Goal: Subscribe to service/newsletter

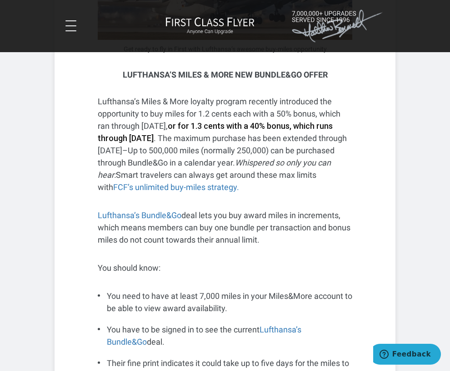
scroll to position [949, 0]
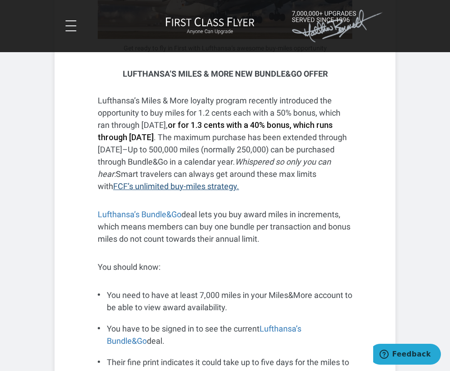
click at [218, 184] on link "FCF’s unlimited buy-miles strategy." at bounding box center [176, 187] width 126 height 10
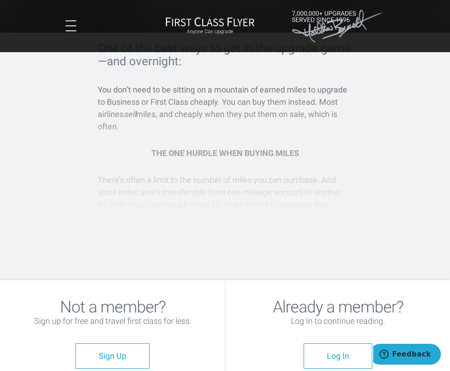
scroll to position [203, 0]
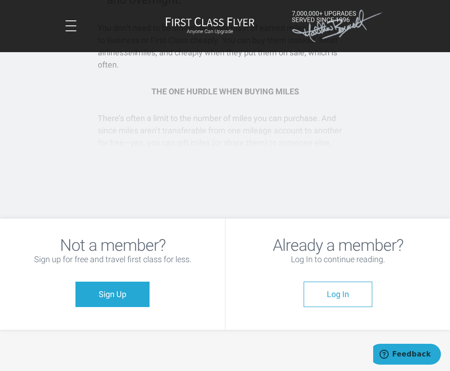
click at [114, 291] on span "Sign Up" at bounding box center [113, 295] width 28 height 10
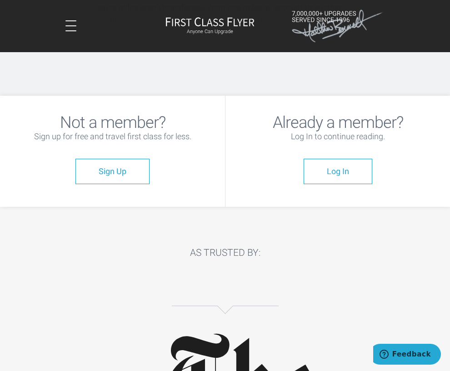
scroll to position [338, 0]
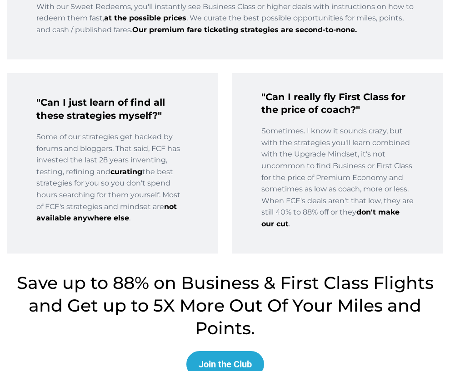
scroll to position [1618, 0]
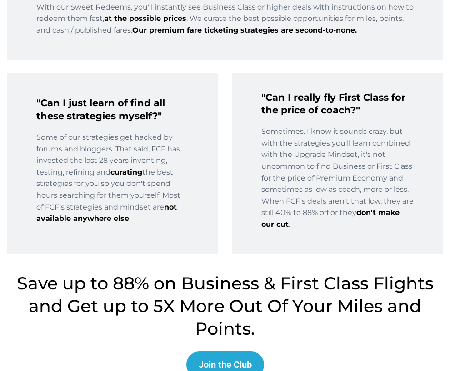
click at [211, 360] on div "Join the Club" at bounding box center [224, 365] width 53 height 11
